Goal: Information Seeking & Learning: Learn about a topic

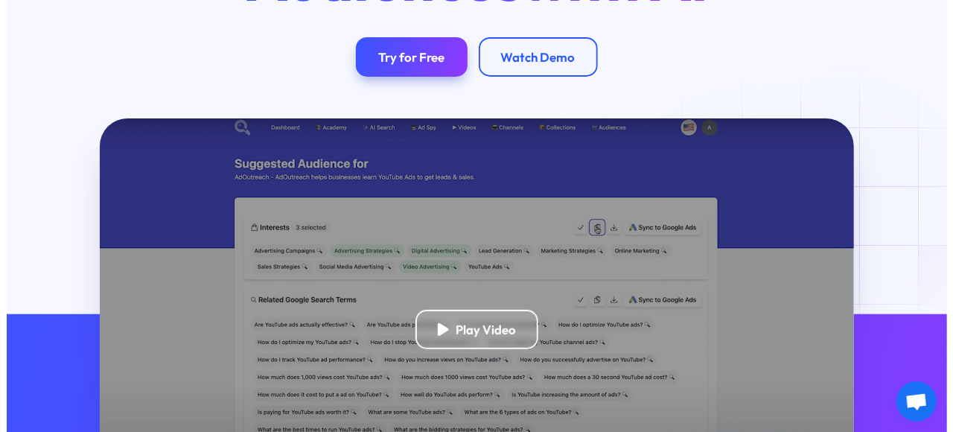
scroll to position [372, 0]
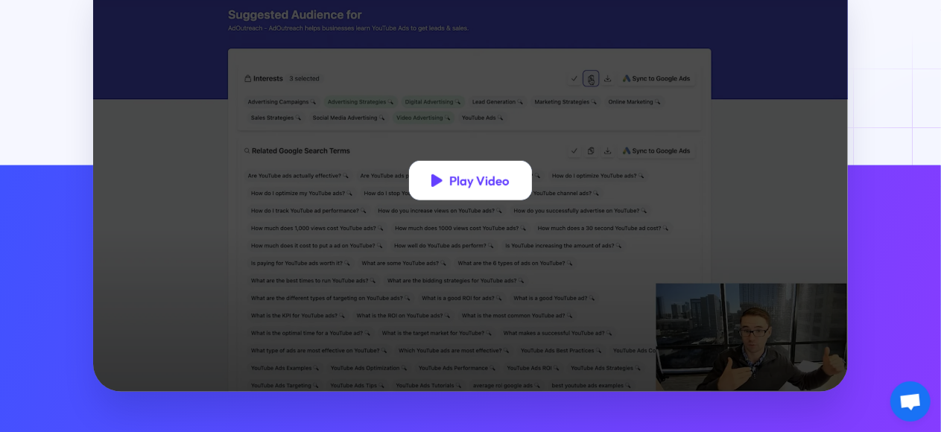
click at [462, 188] on div "Play Video" at bounding box center [479, 181] width 60 height 16
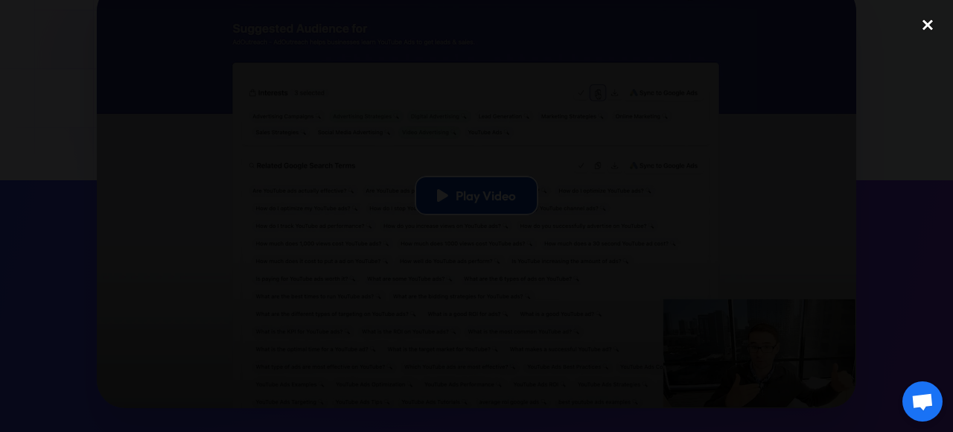
click at [931, 23] on div "close lightbox" at bounding box center [928, 25] width 51 height 33
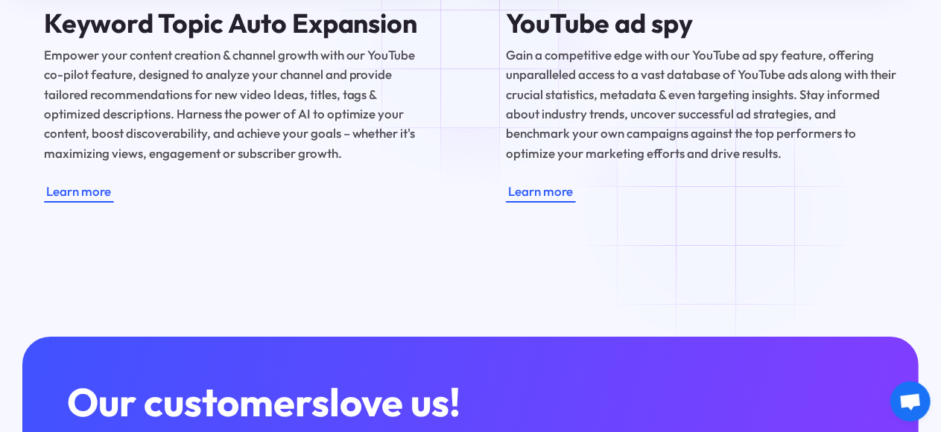
scroll to position [2813, 0]
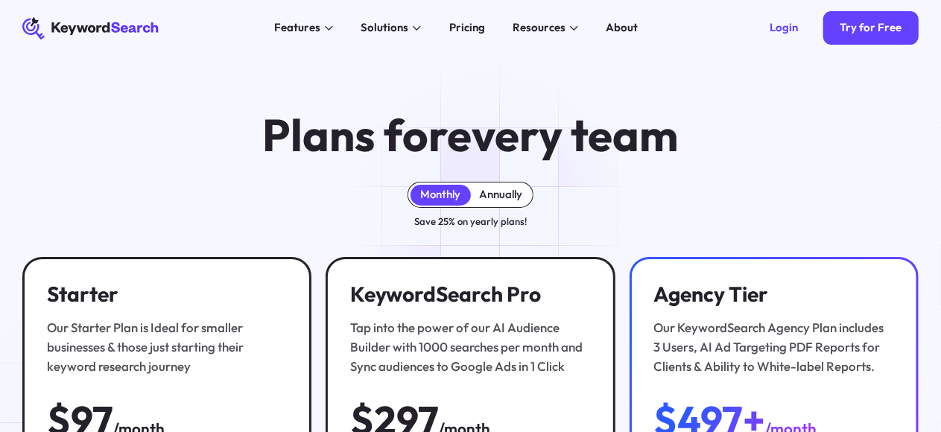
click at [497, 202] on div "Annually" at bounding box center [500, 195] width 43 height 14
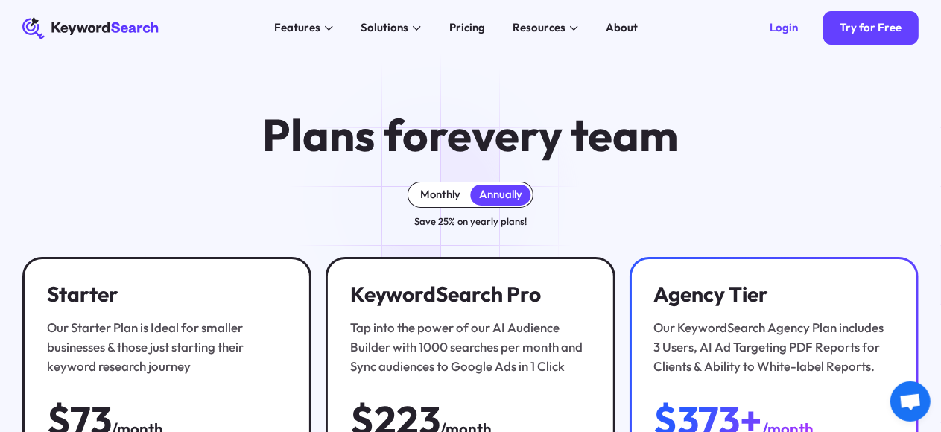
click at [440, 198] on div "Monthly" at bounding box center [440, 195] width 40 height 14
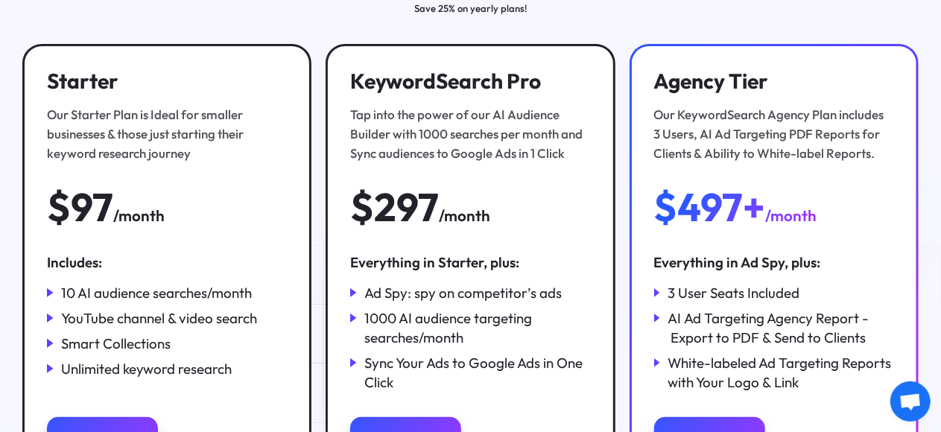
scroll to position [223, 0]
